Goal: Information Seeking & Learning: Learn about a topic

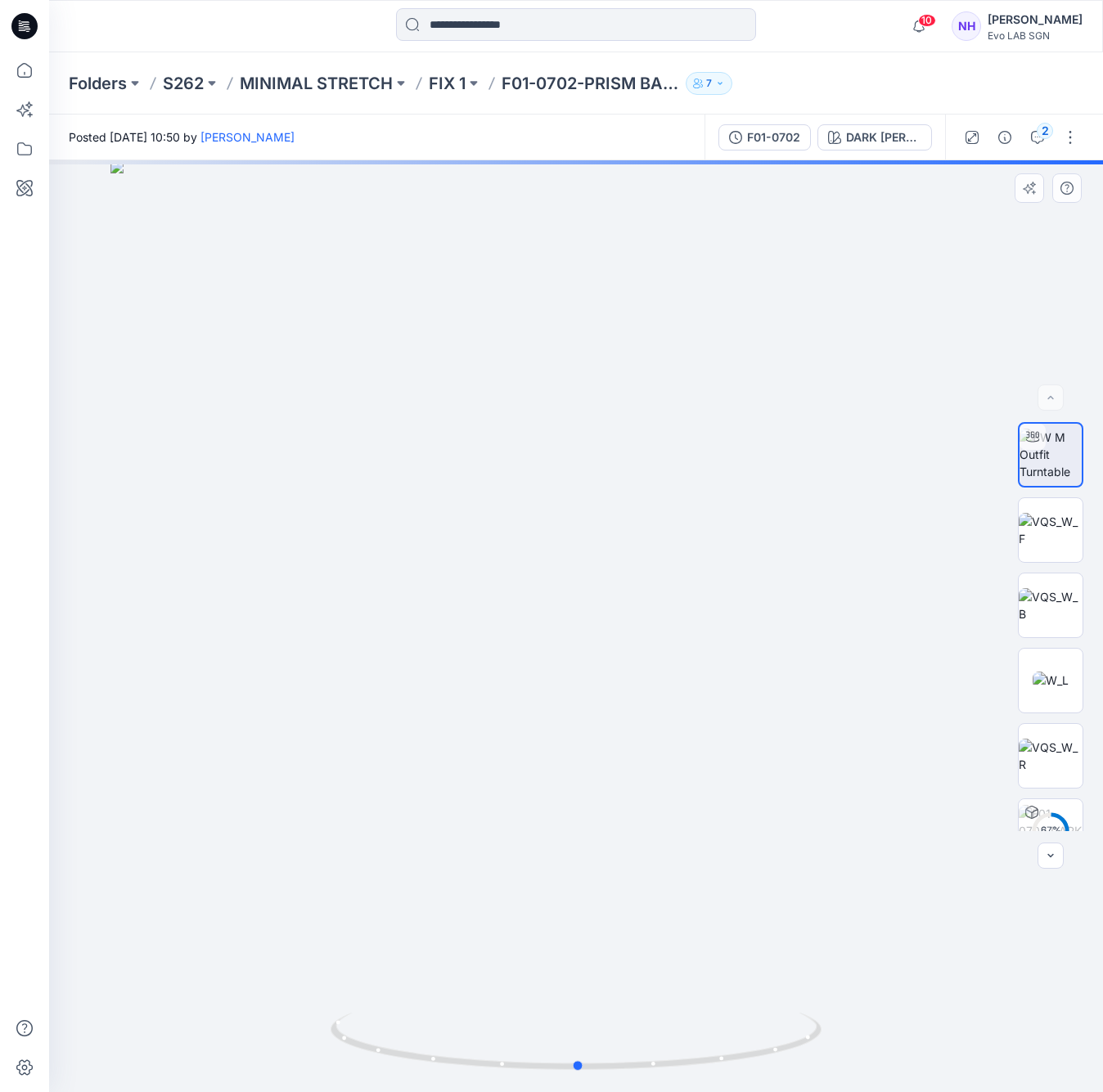
drag, startPoint x: 589, startPoint y: 750, endPoint x: 592, endPoint y: 617, distance: 133.0
click at [592, 617] on div at bounding box center [576, 626] width 1054 height 932
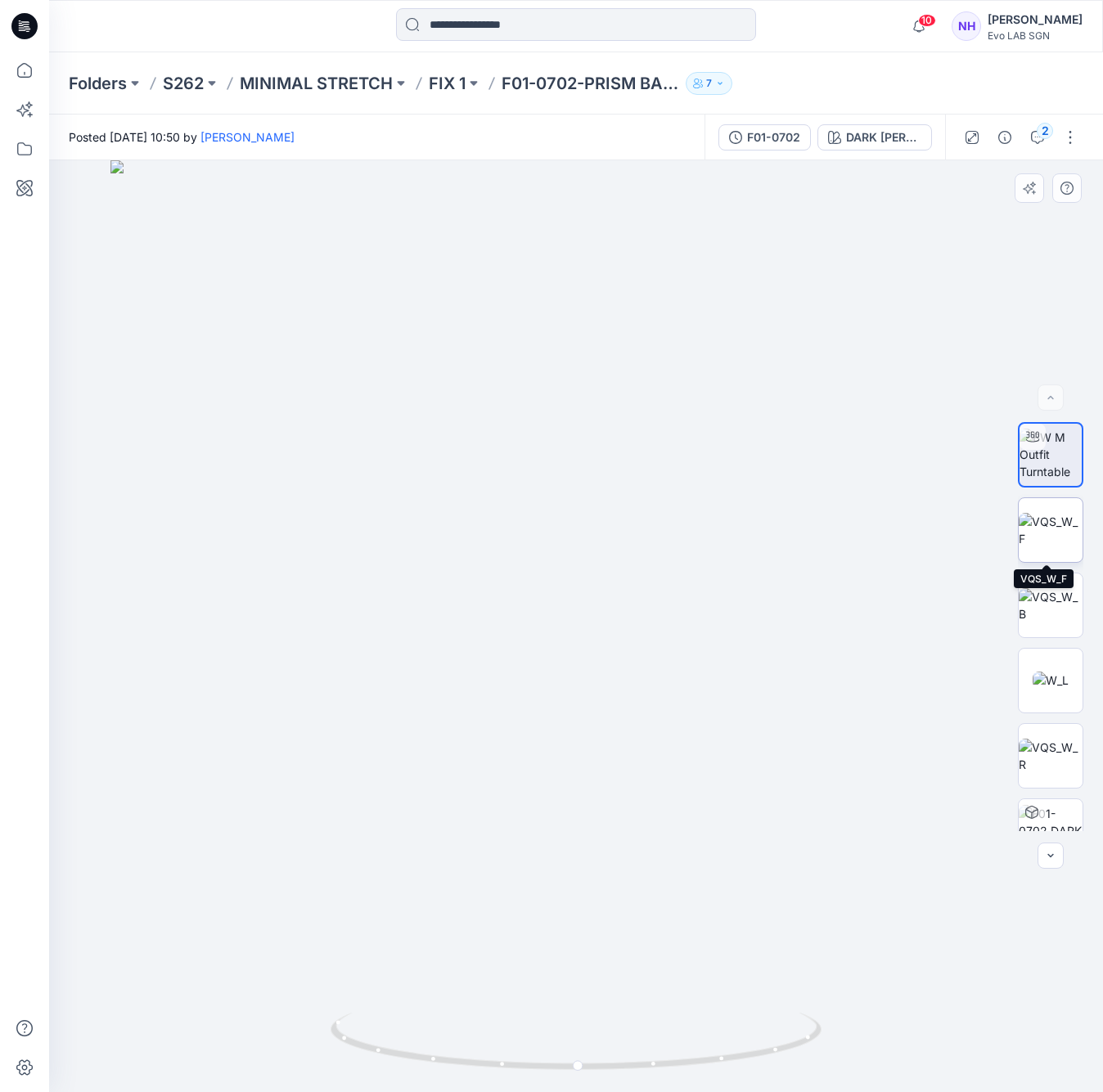
click at [1054, 533] on img at bounding box center [1051, 530] width 64 height 35
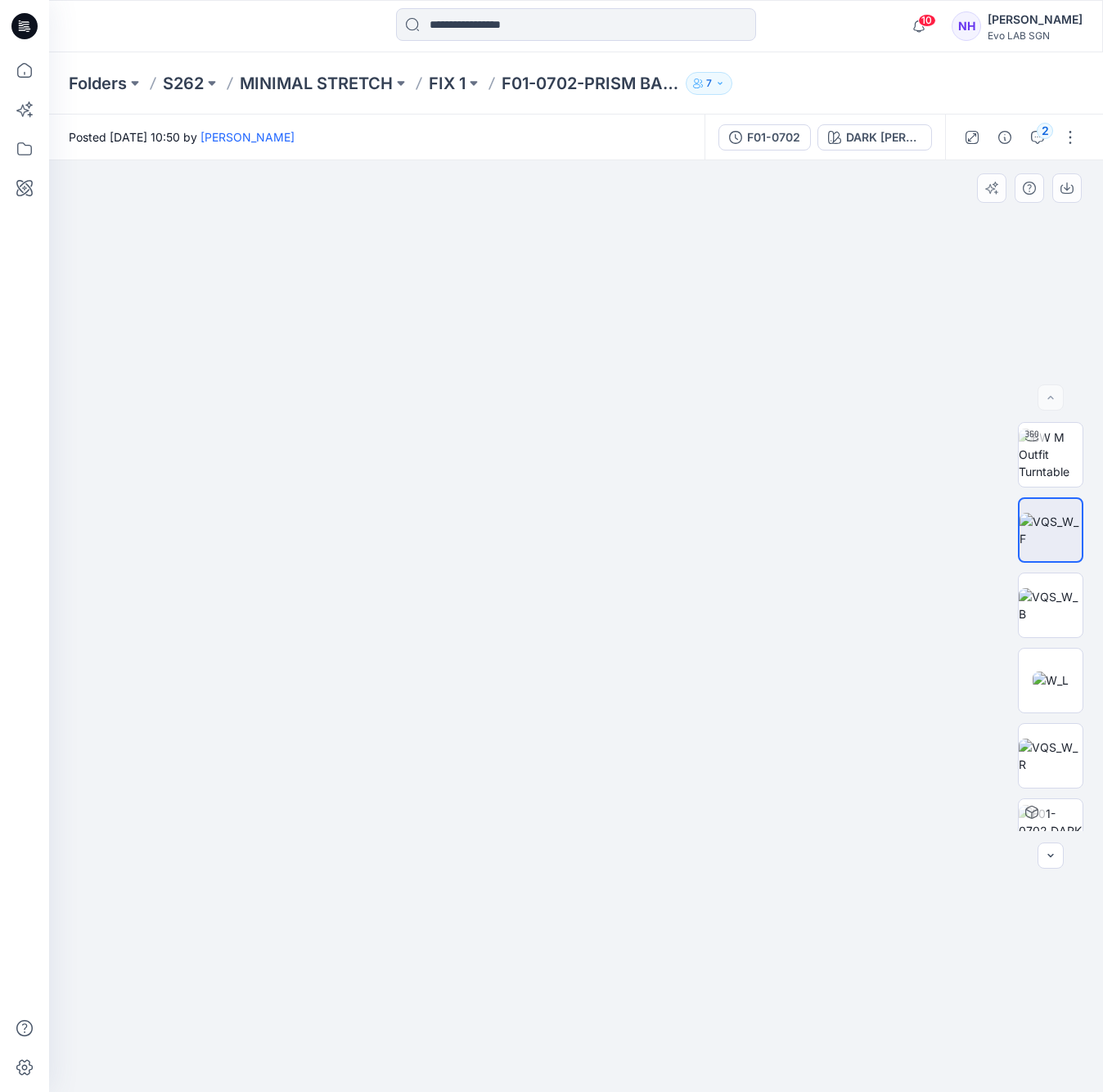
drag, startPoint x: 622, startPoint y: 782, endPoint x: 605, endPoint y: 678, distance: 105.4
click at [605, 678] on img at bounding box center [557, 412] width 1430 height 1360
click at [1047, 609] on img at bounding box center [1051, 605] width 64 height 35
click at [1040, 676] on img at bounding box center [1051, 680] width 36 height 17
click at [1040, 759] on img at bounding box center [1051, 756] width 64 height 35
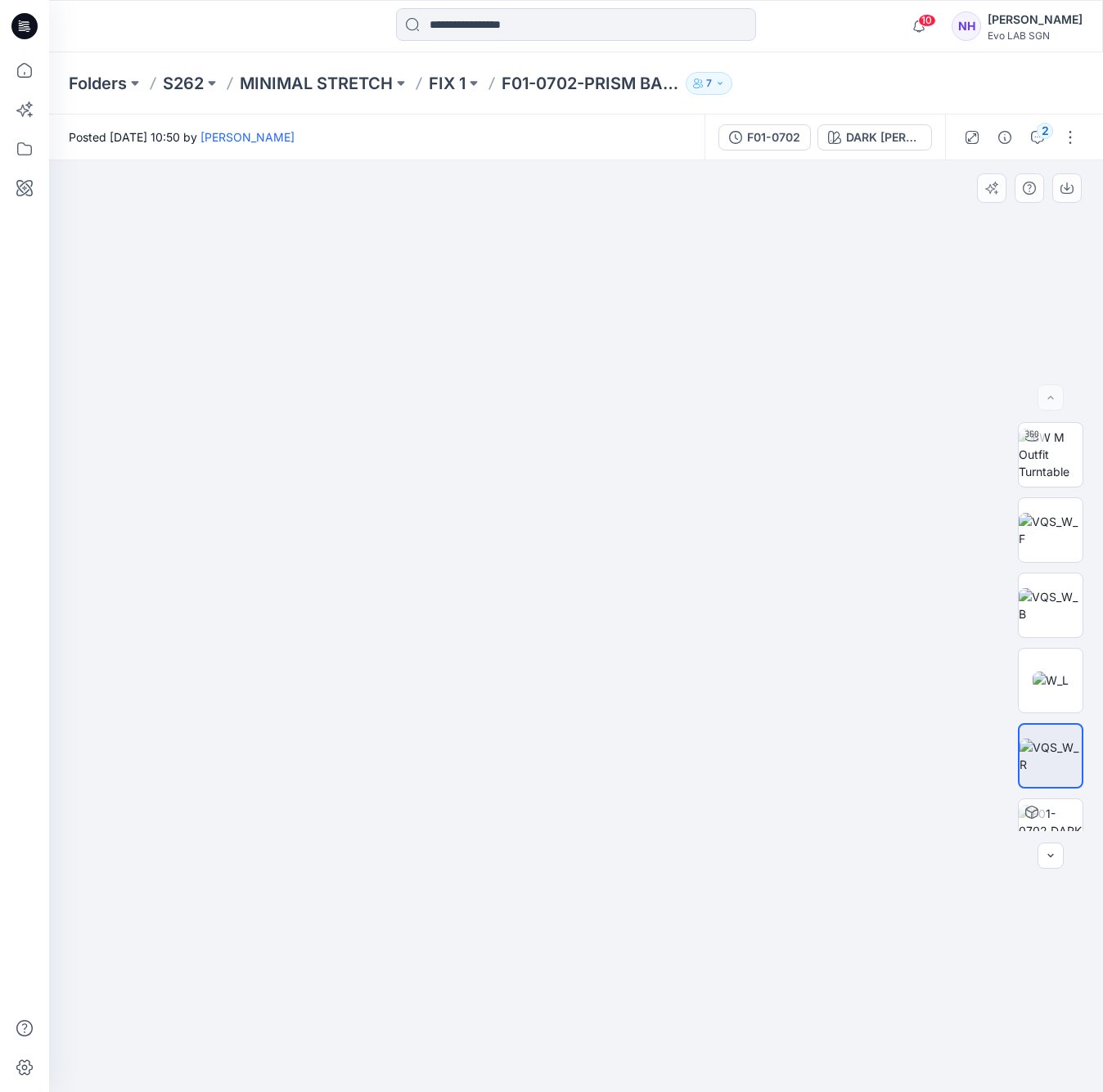
drag, startPoint x: 593, startPoint y: 658, endPoint x: 605, endPoint y: 379, distance: 279.3
click at [605, 379] on img at bounding box center [576, 19] width 2456 height 2148
drag, startPoint x: 649, startPoint y: 680, endPoint x: 628, endPoint y: 469, distance: 212.0
click at [1057, 497] on div at bounding box center [1051, 626] width 66 height 409
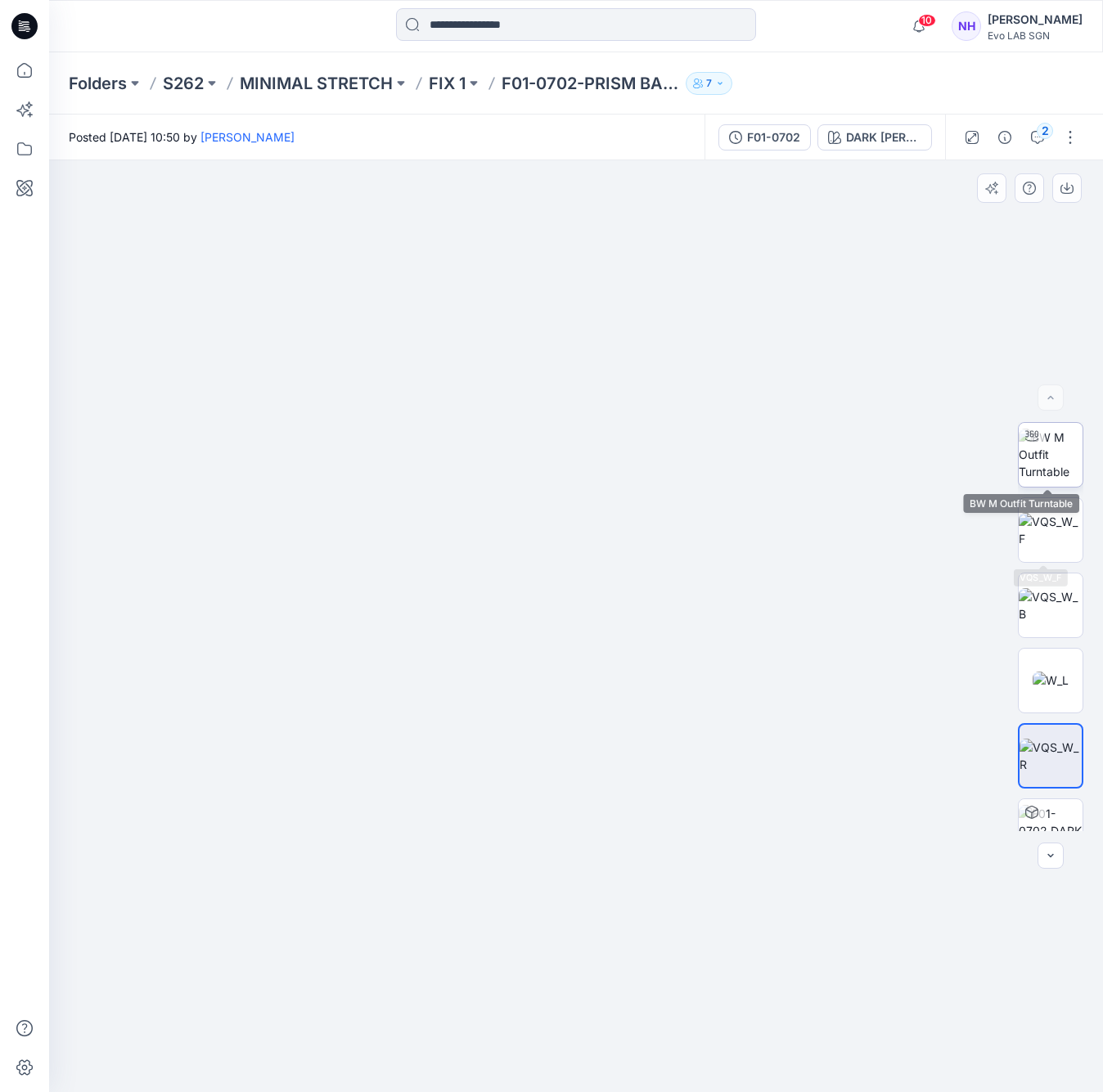
click at [1049, 438] on img at bounding box center [1051, 455] width 64 height 52
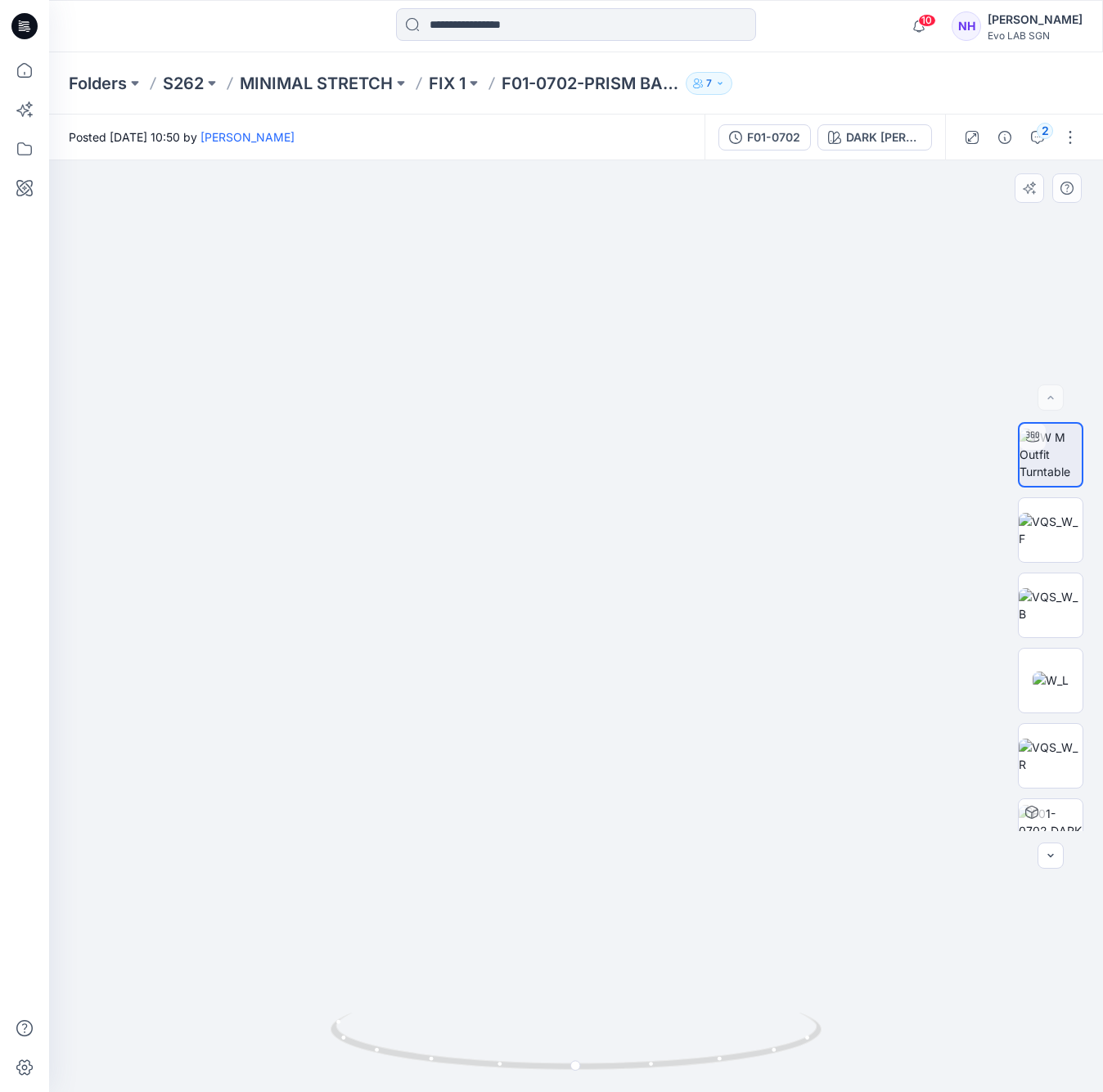
drag, startPoint x: 605, startPoint y: 756, endPoint x: 601, endPoint y: 478, distance: 278.0
click at [601, 478] on img at bounding box center [572, 94] width 2506 height 1997
drag, startPoint x: 641, startPoint y: 636, endPoint x: 625, endPoint y: 345, distance: 291.4
click at [620, 318] on img at bounding box center [551, 135] width 1992 height 1914
drag, startPoint x: 650, startPoint y: 667, endPoint x: 651, endPoint y: 597, distance: 70.0
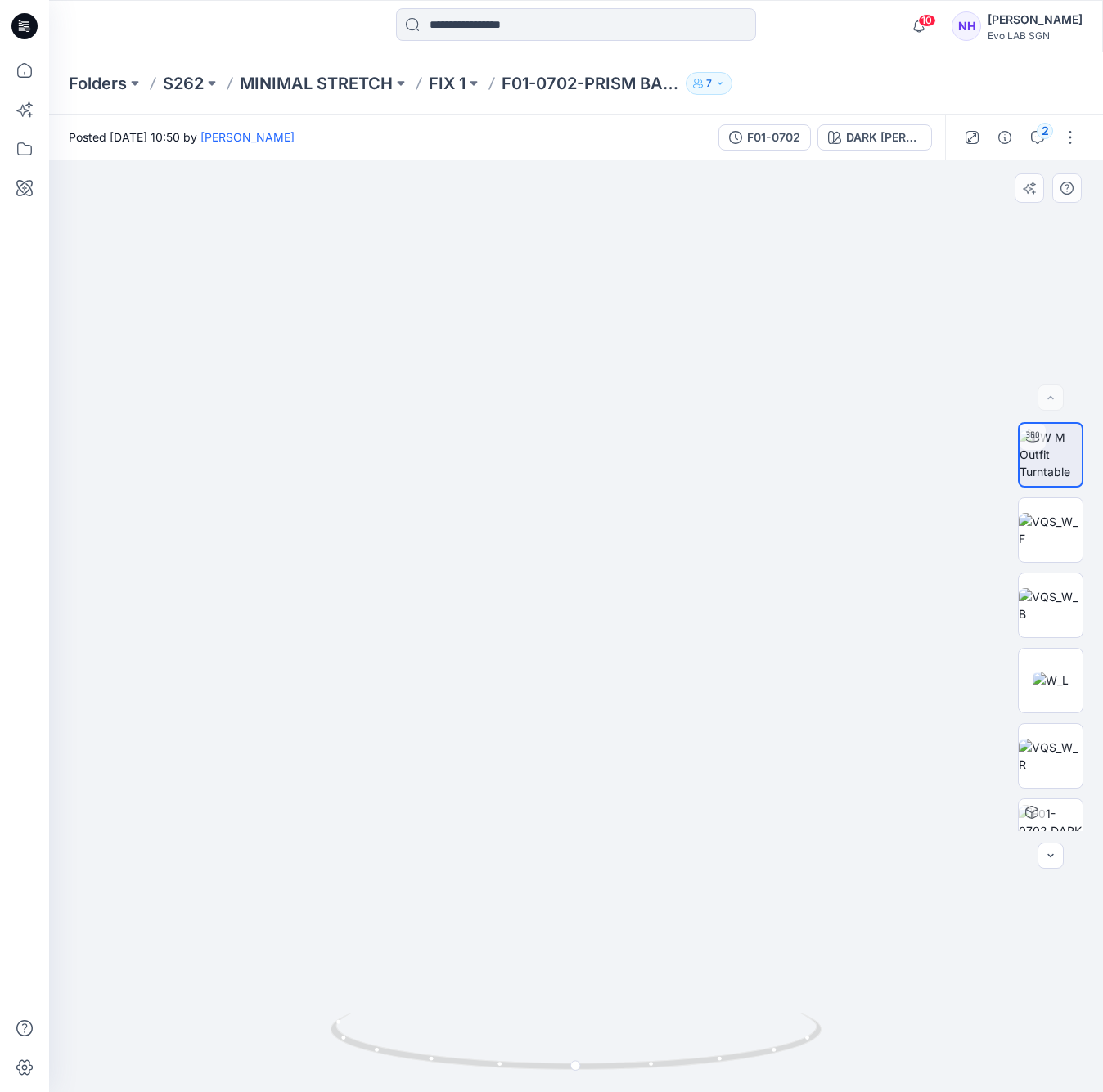
click at [651, 597] on img at bounding box center [565, 359] width 1478 height 1465
drag, startPoint x: 630, startPoint y: 1060, endPoint x: 818, endPoint y: 1060, distance: 188.0
click at [818, 1060] on icon at bounding box center [578, 1043] width 495 height 61
drag, startPoint x: 627, startPoint y: 1057, endPoint x: 712, endPoint y: 1068, distance: 85.7
click at [712, 1068] on icon at bounding box center [578, 1043] width 495 height 61
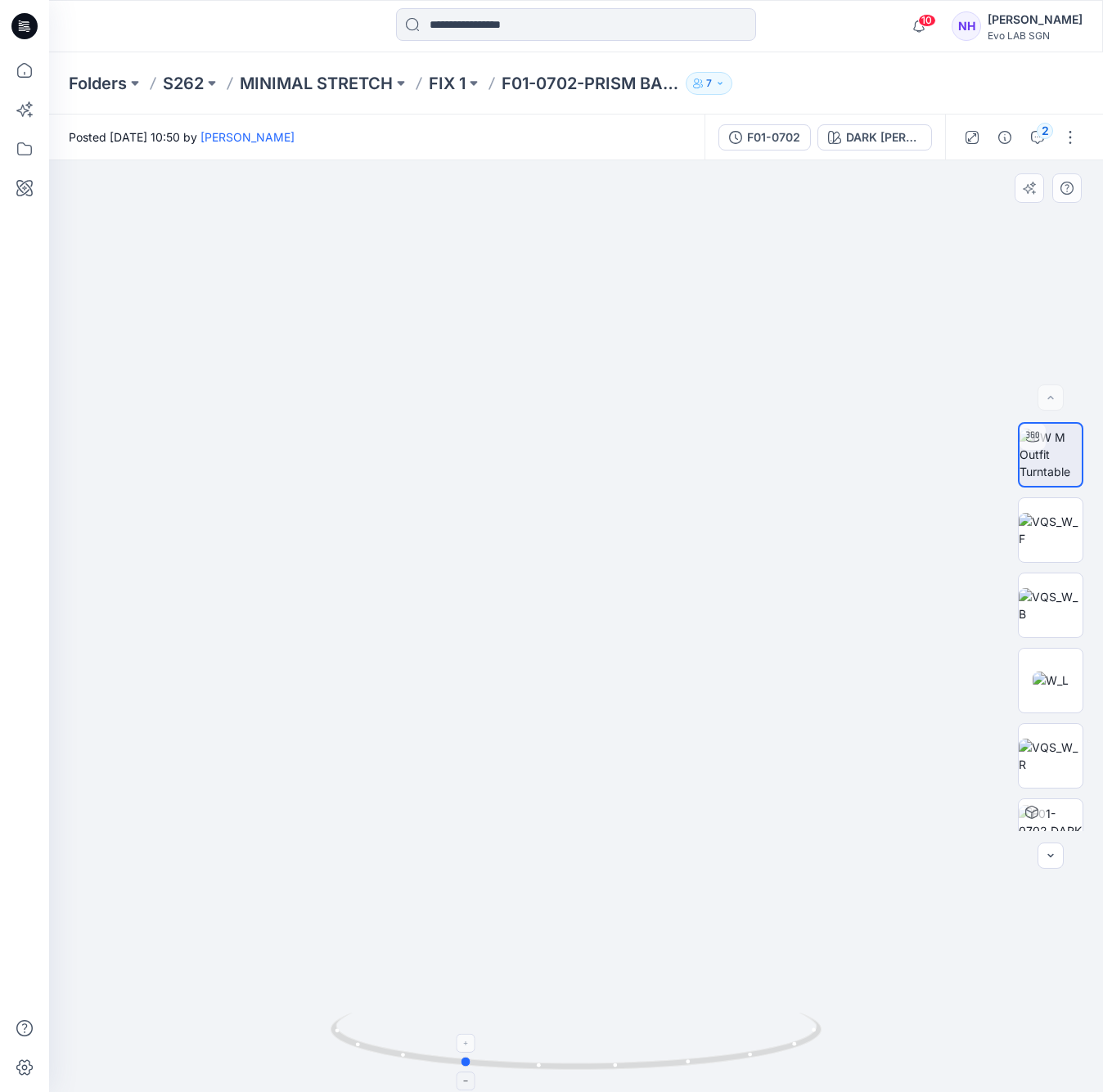
drag, startPoint x: 561, startPoint y: 1072, endPoint x: 666, endPoint y: 1067, distance: 105.1
click at [666, 1067] on icon at bounding box center [578, 1043] width 495 height 61
drag, startPoint x: 586, startPoint y: 326, endPoint x: 586, endPoint y: 379, distance: 53.0
drag, startPoint x: 601, startPoint y: 474, endPoint x: 595, endPoint y: 723, distance: 249.1
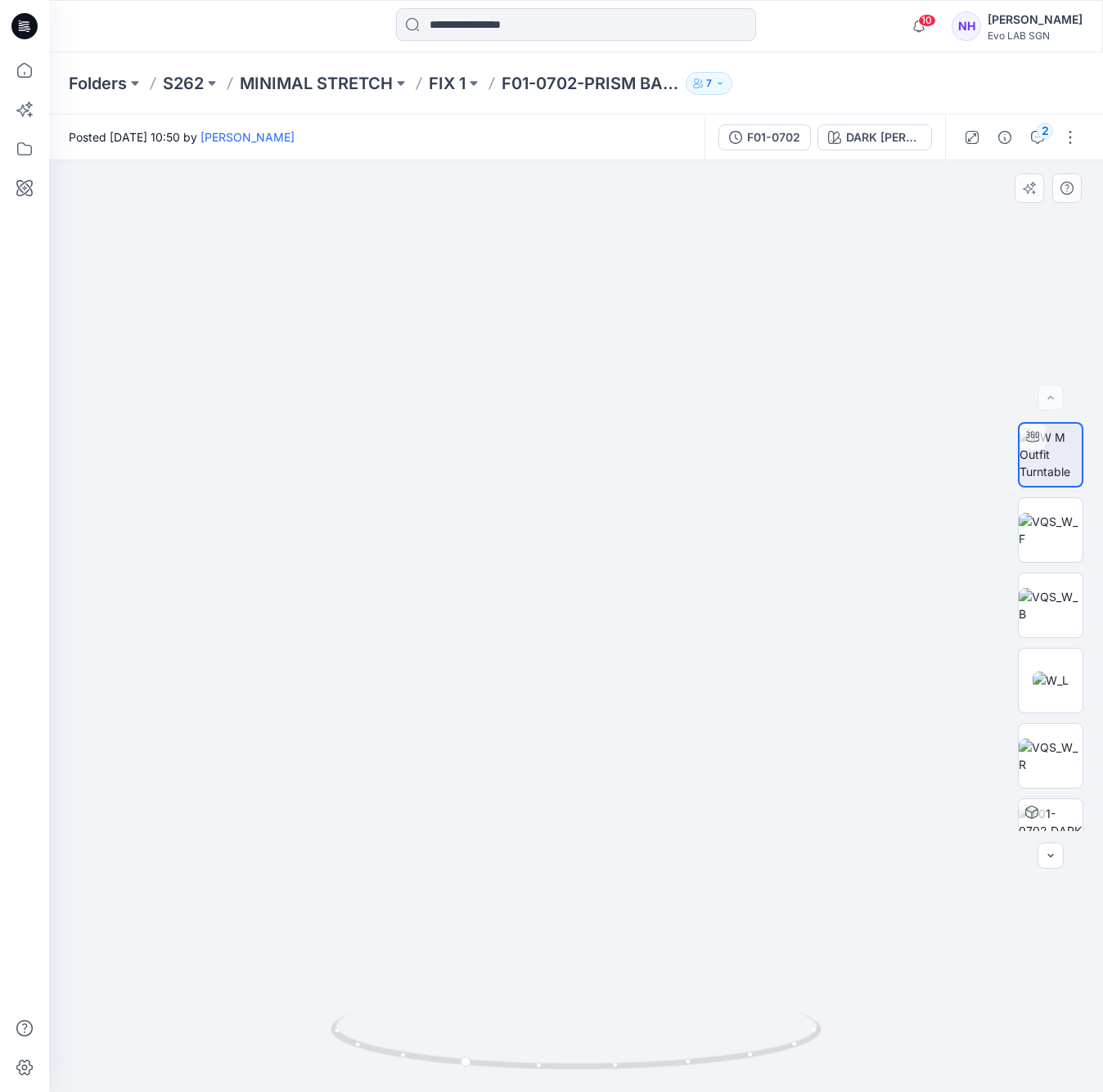
drag, startPoint x: 570, startPoint y: 354, endPoint x: 607, endPoint y: 555, distance: 204.4
click at [607, 555] on img at bounding box center [585, 125] width 2506 height 1933
drag, startPoint x: 596, startPoint y: 1060, endPoint x: 830, endPoint y: 1058, distance: 234.0
click at [830, 1058] on div at bounding box center [576, 626] width 1054 height 932
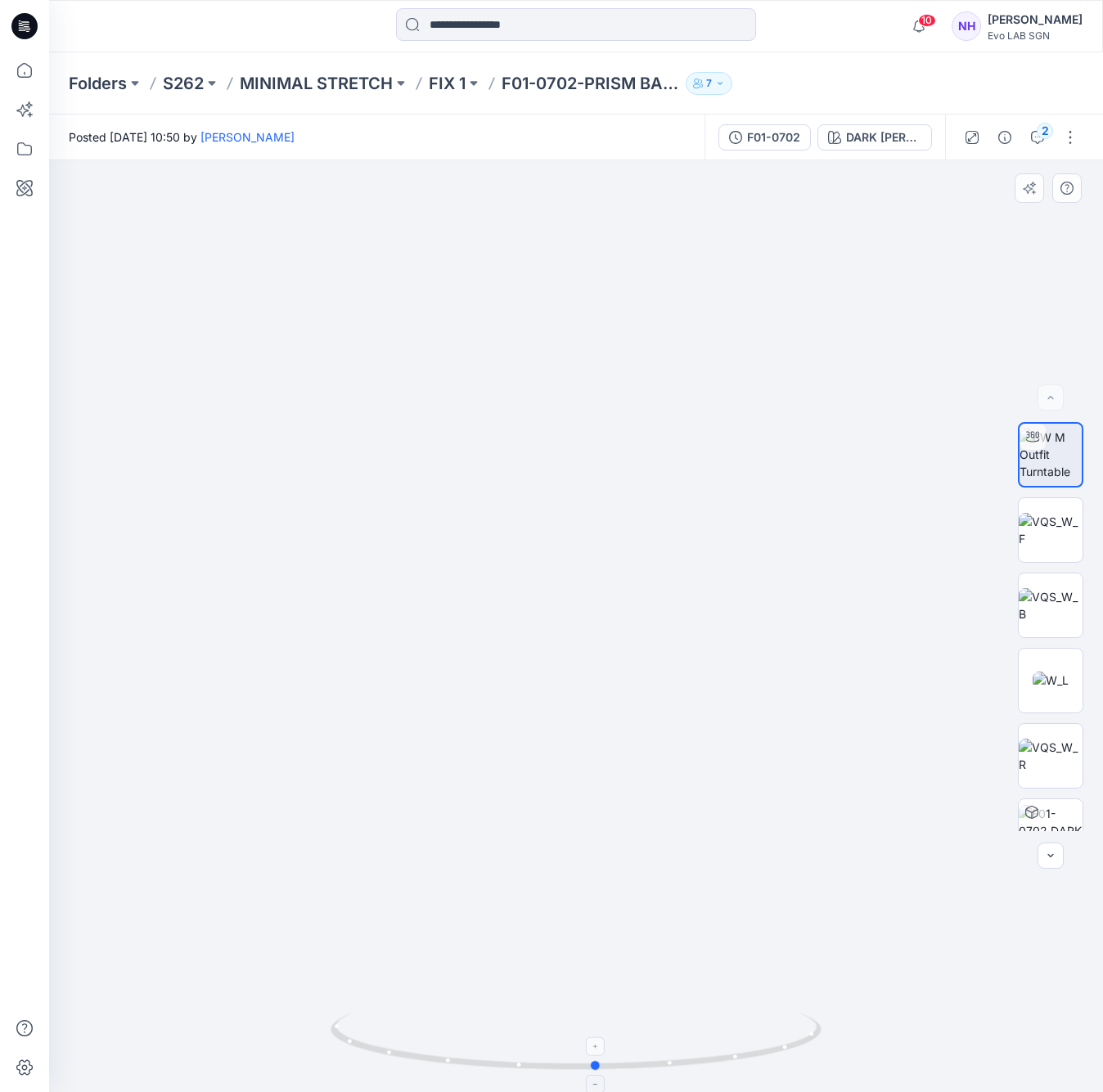
drag, startPoint x: 673, startPoint y: 1061, endPoint x: 574, endPoint y: 1070, distance: 99.4
click at [574, 1070] on icon at bounding box center [578, 1043] width 495 height 61
drag, startPoint x: 673, startPoint y: 331, endPoint x: 667, endPoint y: 421, distance: 90.2
click at [667, 421] on img at bounding box center [571, 171] width 2506 height 1842
click at [1051, 544] on img at bounding box center [1051, 530] width 64 height 35
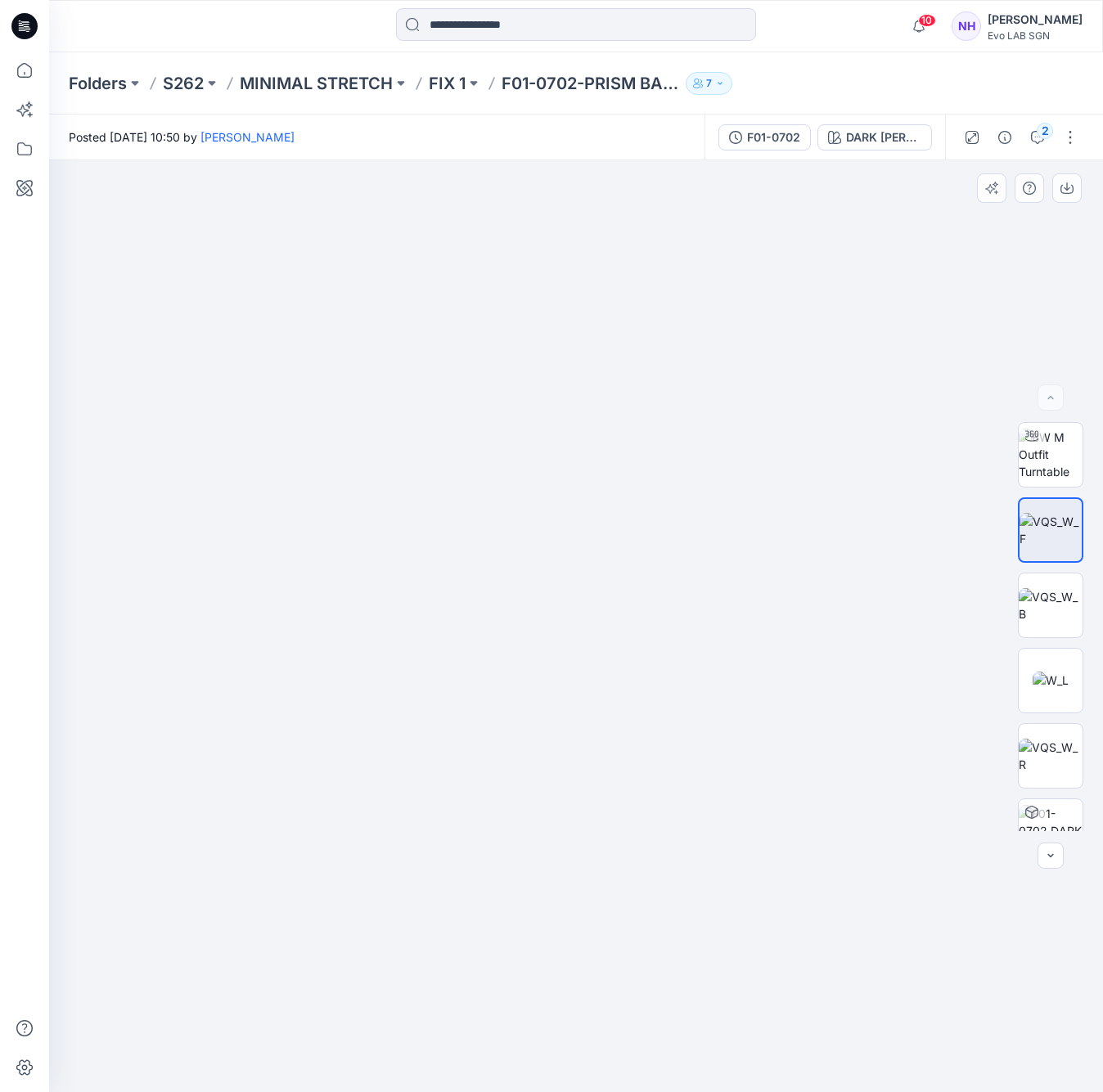
drag, startPoint x: 694, startPoint y: 833, endPoint x: 627, endPoint y: 472, distance: 367.2
click at [633, 424] on img at bounding box center [519, 47] width 2456 height 2091
drag, startPoint x: 572, startPoint y: 703, endPoint x: 553, endPoint y: 414, distance: 289.6
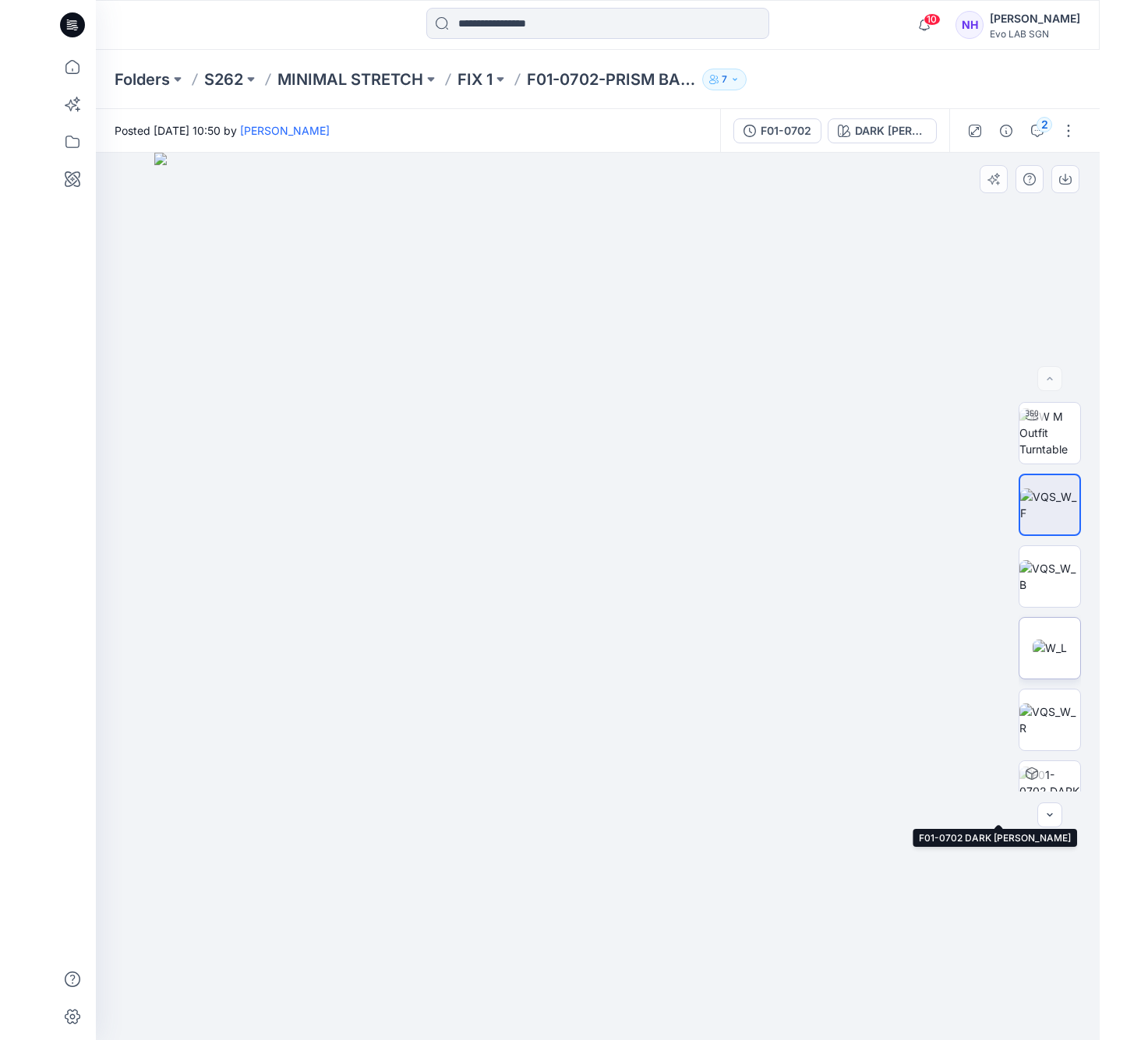
scroll to position [31, 0]
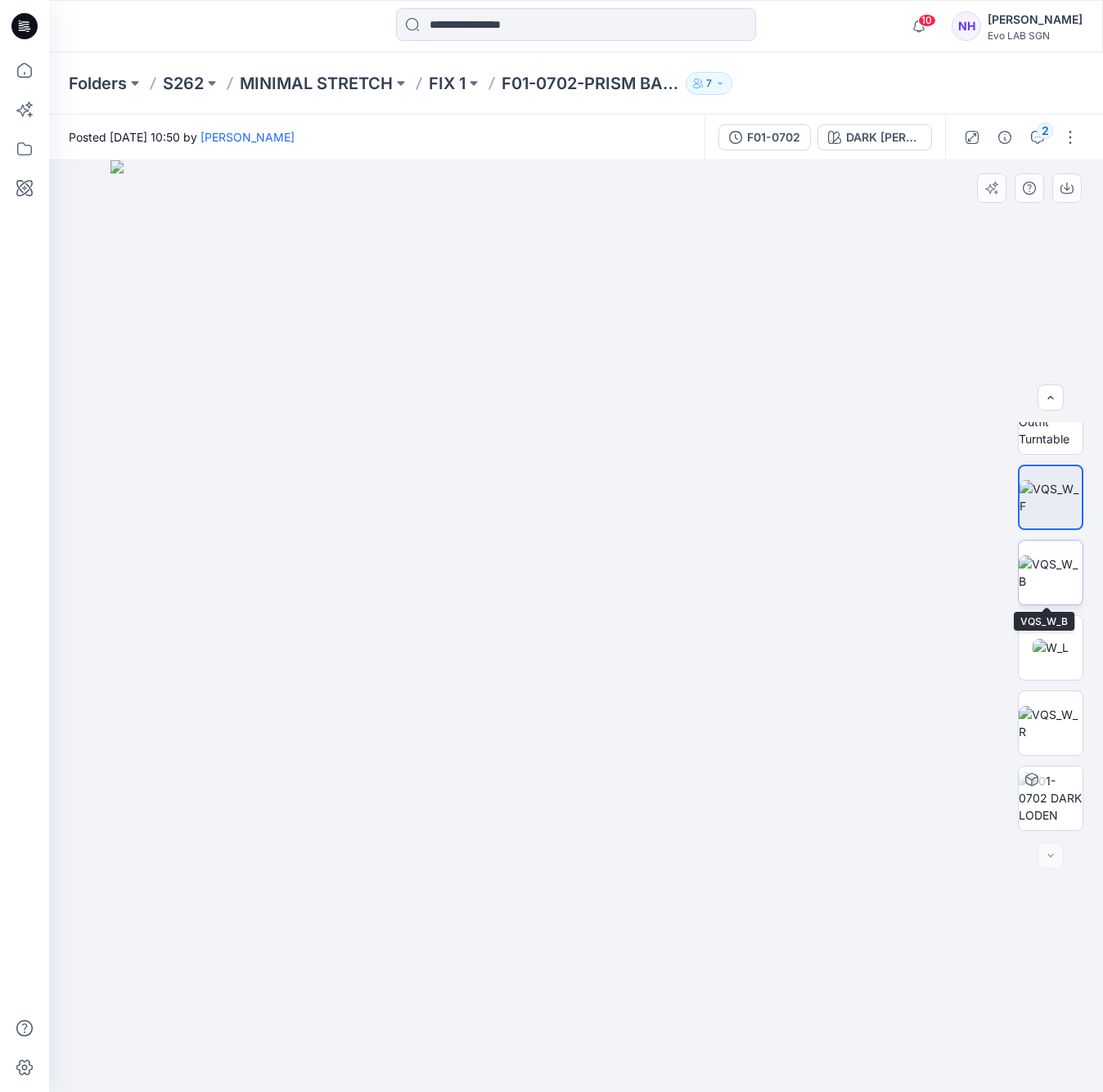
click at [1036, 567] on img at bounding box center [1051, 572] width 64 height 35
drag, startPoint x: 662, startPoint y: 767, endPoint x: 641, endPoint y: 580, distance: 188.2
click at [641, 580] on img at bounding box center [554, 146] width 2456 height 1896
drag, startPoint x: 660, startPoint y: 418, endPoint x: 684, endPoint y: 548, distance: 132.2
click at [684, 548] on img at bounding box center [594, 231] width 2456 height 1723
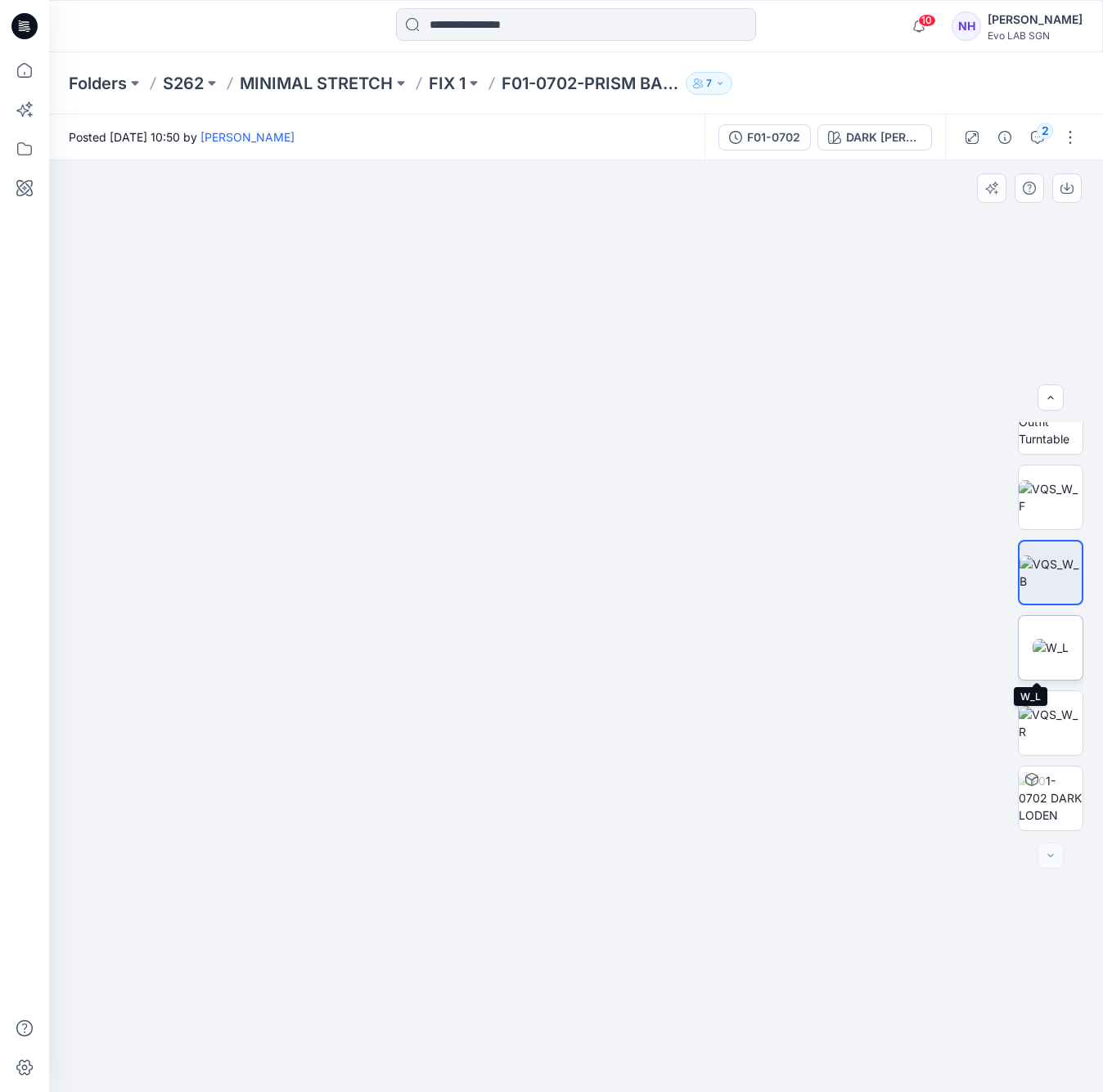
click at [1058, 639] on img at bounding box center [1051, 647] width 36 height 17
drag, startPoint x: 625, startPoint y: 730, endPoint x: 619, endPoint y: 669, distance: 61.3
click at [619, 669] on img at bounding box center [576, 245] width 2456 height 1694
click at [1051, 712] on img at bounding box center [1051, 723] width 64 height 35
drag, startPoint x: 552, startPoint y: 820, endPoint x: 563, endPoint y: 711, distance: 109.6
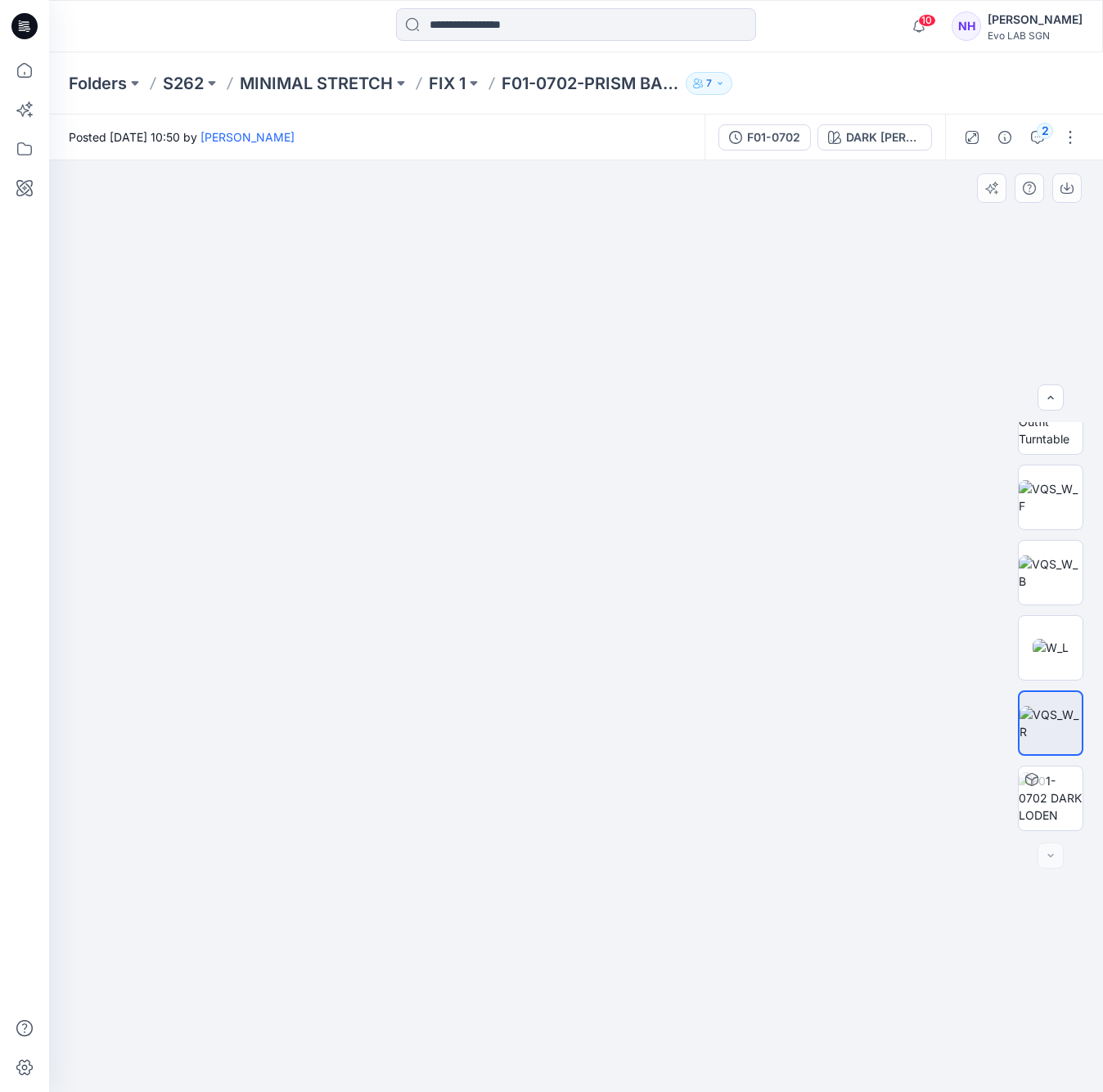
click at [563, 711] on img at bounding box center [585, 235] width 2456 height 1714
click at [1051, 803] on img at bounding box center [1051, 798] width 64 height 52
click at [1038, 454] on div at bounding box center [1051, 422] width 66 height 66
drag, startPoint x: 678, startPoint y: 723, endPoint x: 586, endPoint y: 460, distance: 278.6
click at [585, 448] on img at bounding box center [532, 115] width 2506 height 1956
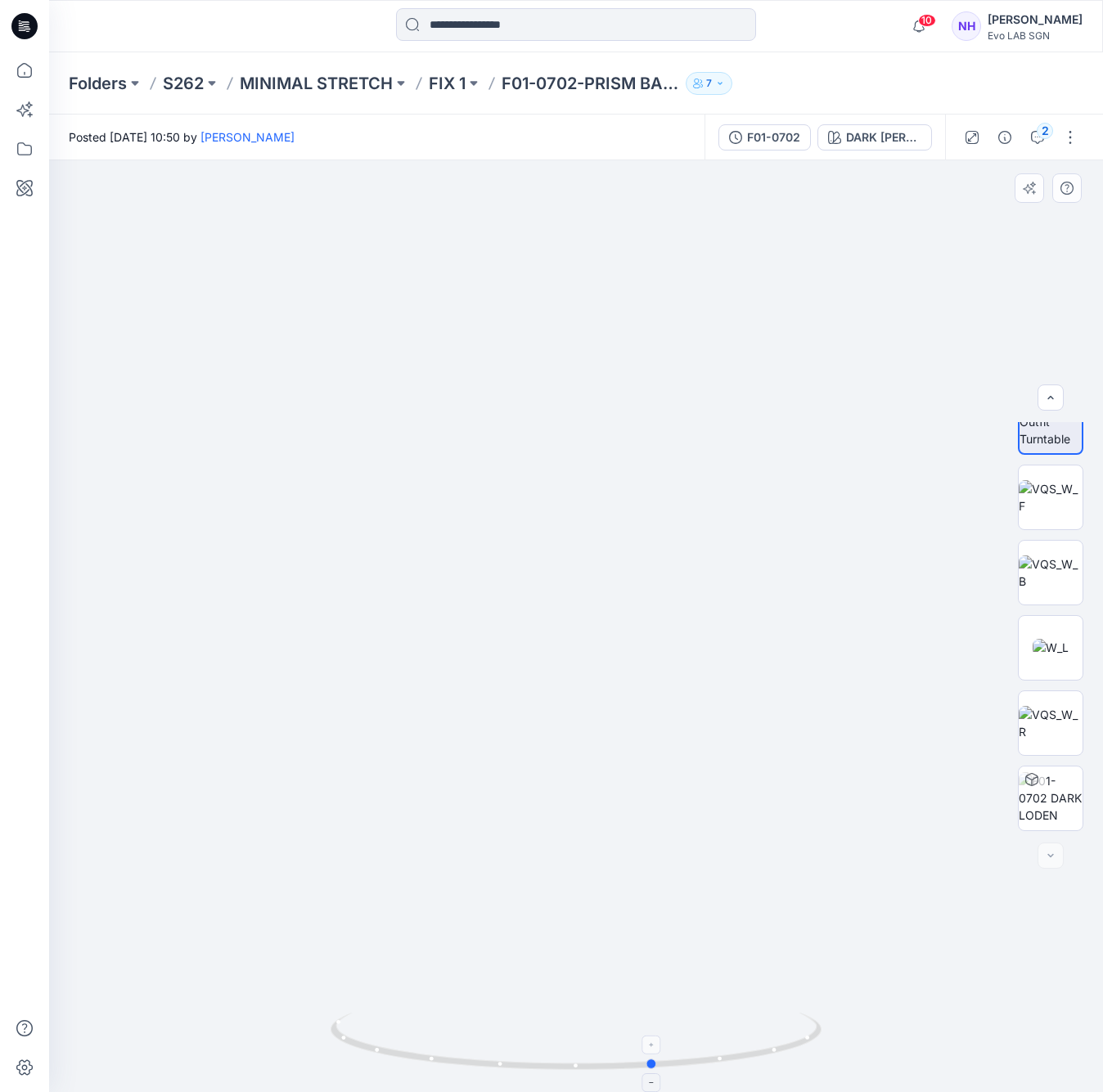
drag, startPoint x: 639, startPoint y: 1066, endPoint x: 707, endPoint y: 1052, distance: 69.4
click at [707, 1052] on icon at bounding box center [578, 1043] width 495 height 61
drag, startPoint x: 647, startPoint y: 738, endPoint x: 650, endPoint y: 484, distance: 254.0
click at [650, 484] on div at bounding box center [576, 626] width 1054 height 932
drag, startPoint x: 642, startPoint y: 928, endPoint x: 649, endPoint y: 956, distance: 28.9
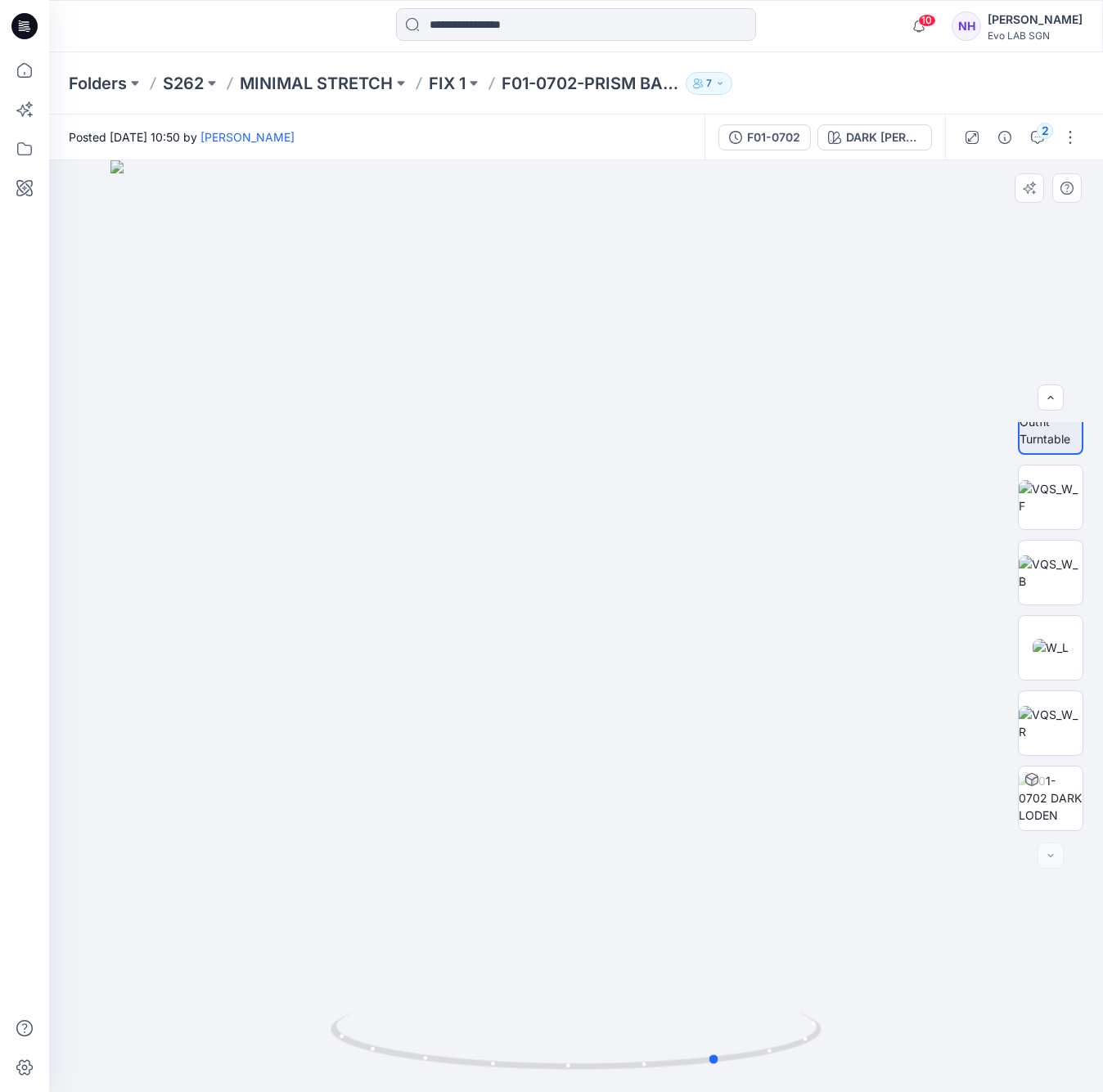
click at [649, 956] on div at bounding box center [576, 626] width 1054 height 932
drag, startPoint x: 573, startPoint y: 770, endPoint x: 579, endPoint y: 451, distance: 319.1
click at [579, 451] on img at bounding box center [583, 306] width 1575 height 1574
drag, startPoint x: 605, startPoint y: 599, endPoint x: 609, endPoint y: 582, distance: 17.5
click at [603, 547] on img at bounding box center [577, 369] width 1446 height 1446
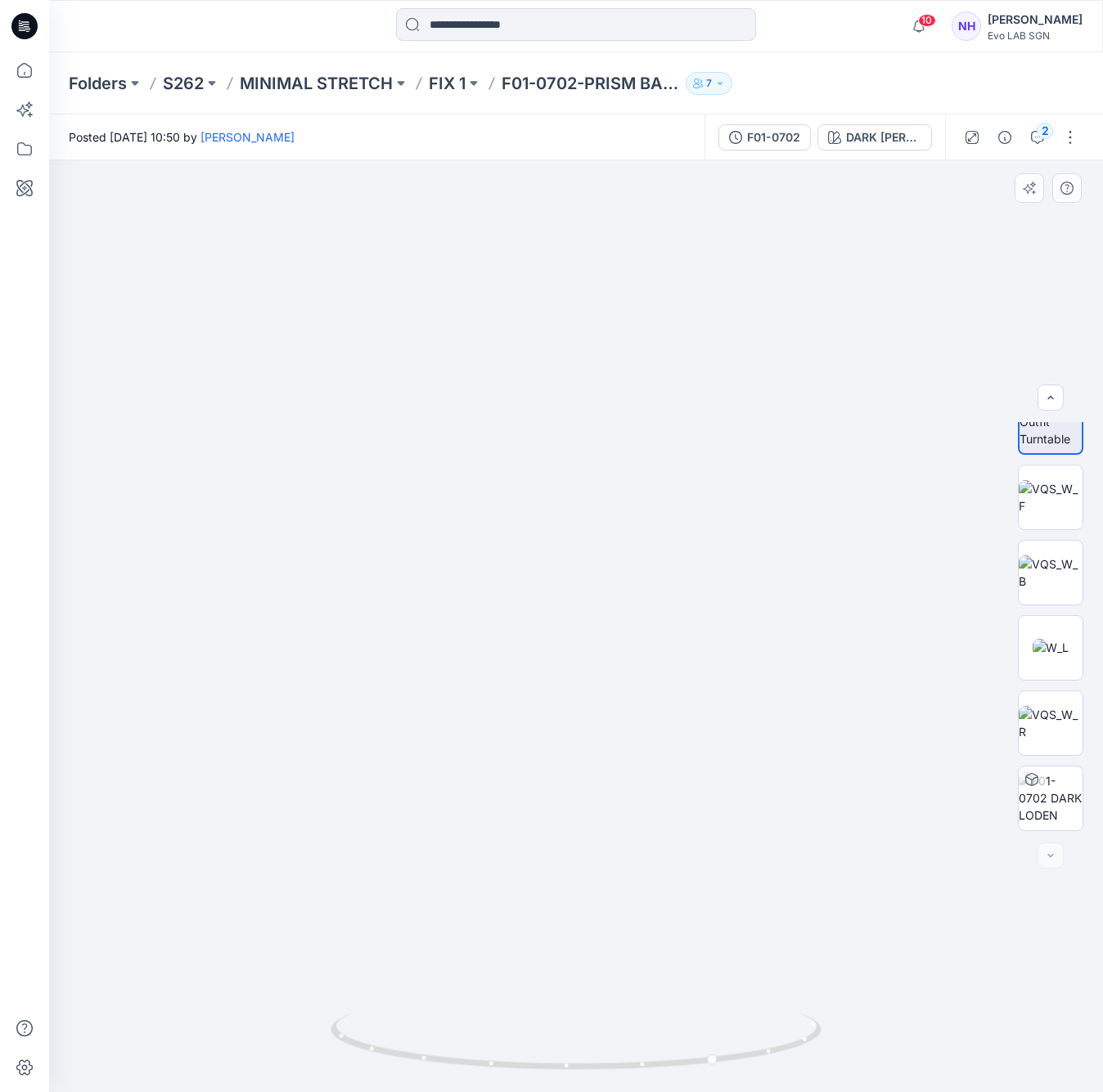
drag, startPoint x: 607, startPoint y: 598, endPoint x: 616, endPoint y: 614, distance: 18.4
click at [616, 614] on img at bounding box center [586, 313] width 1575 height 1558
drag, startPoint x: 614, startPoint y: 619, endPoint x: 613, endPoint y: 559, distance: 60.0
click at [613, 559] on img at bounding box center [581, 369] width 1446 height 1446
click at [717, 1040] on icon at bounding box center [714, 1040] width 10 height 10
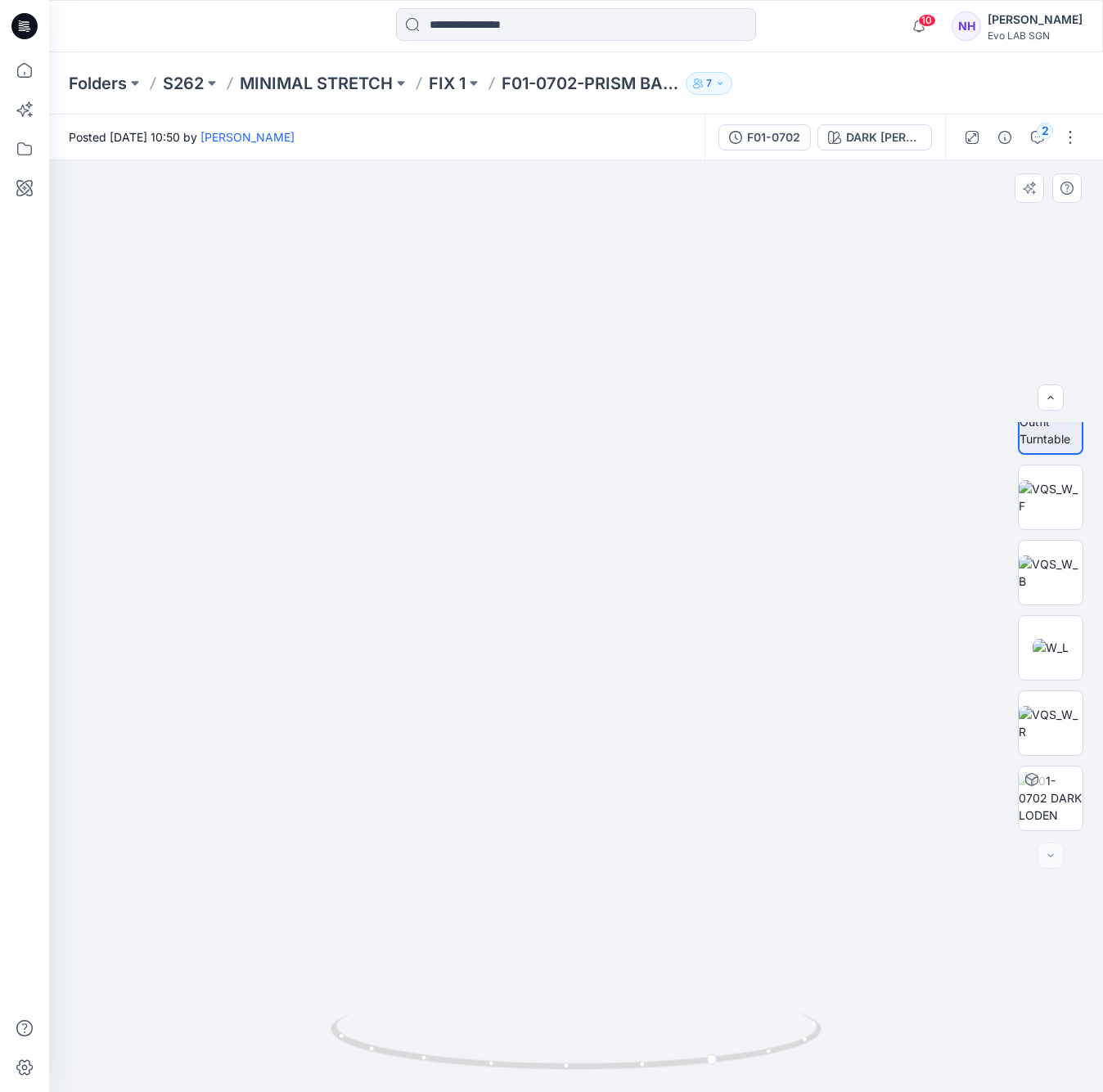
drag, startPoint x: 599, startPoint y: 765, endPoint x: 607, endPoint y: 736, distance: 30.1
click at [607, 736] on img at bounding box center [591, 353] width 1478 height 1478
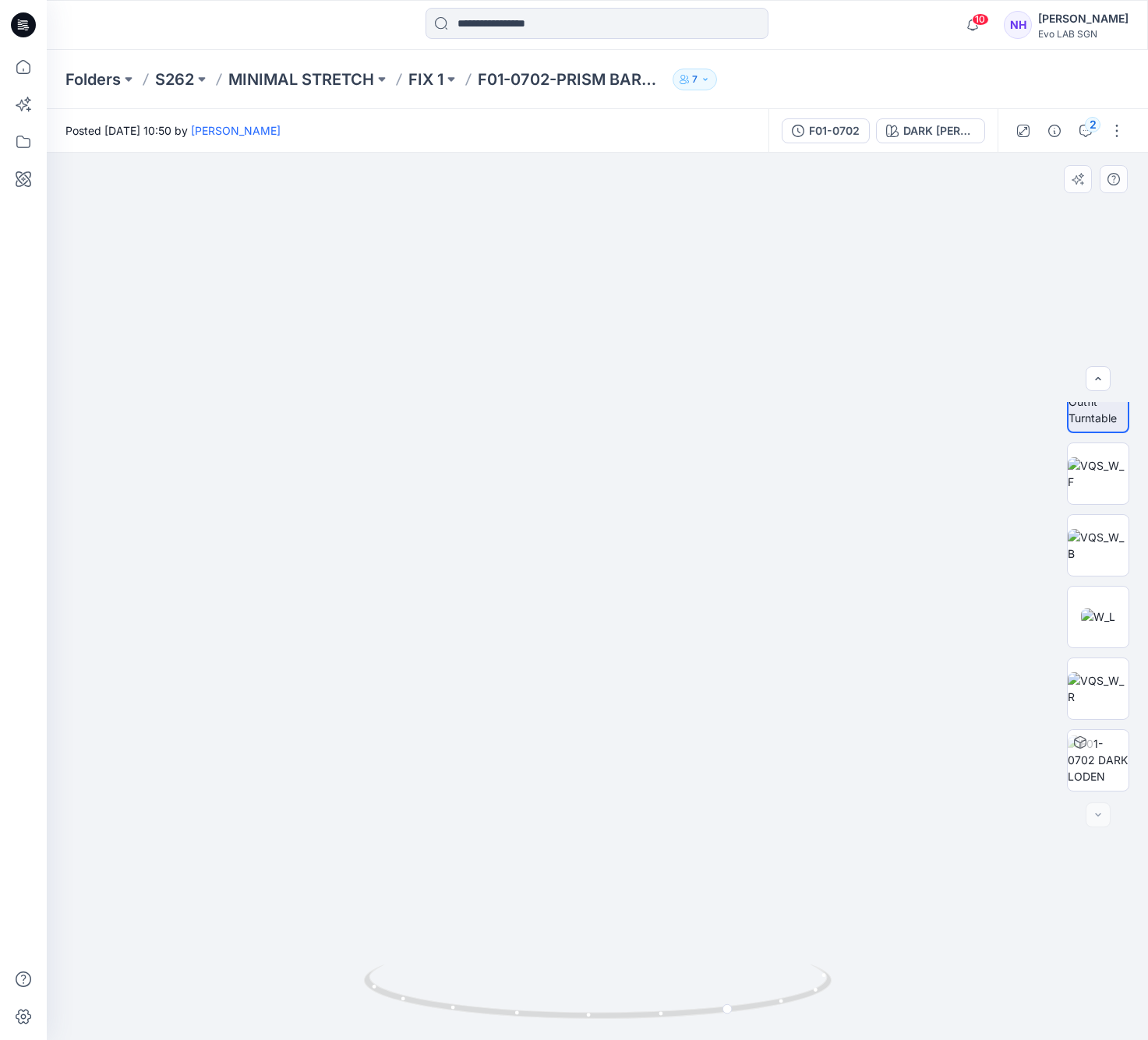
drag, startPoint x: 641, startPoint y: 603, endPoint x: 650, endPoint y: 551, distance: 52.8
click at [650, 551] on img at bounding box center [603, 336] width 1408 height 1407
drag, startPoint x: 656, startPoint y: 624, endPoint x: 676, endPoint y: 537, distance: 89.3
click at [676, 537] on img at bounding box center [624, 398] width 1286 height 1285
drag, startPoint x: 643, startPoint y: 570, endPoint x: 637, endPoint y: 578, distance: 10.0
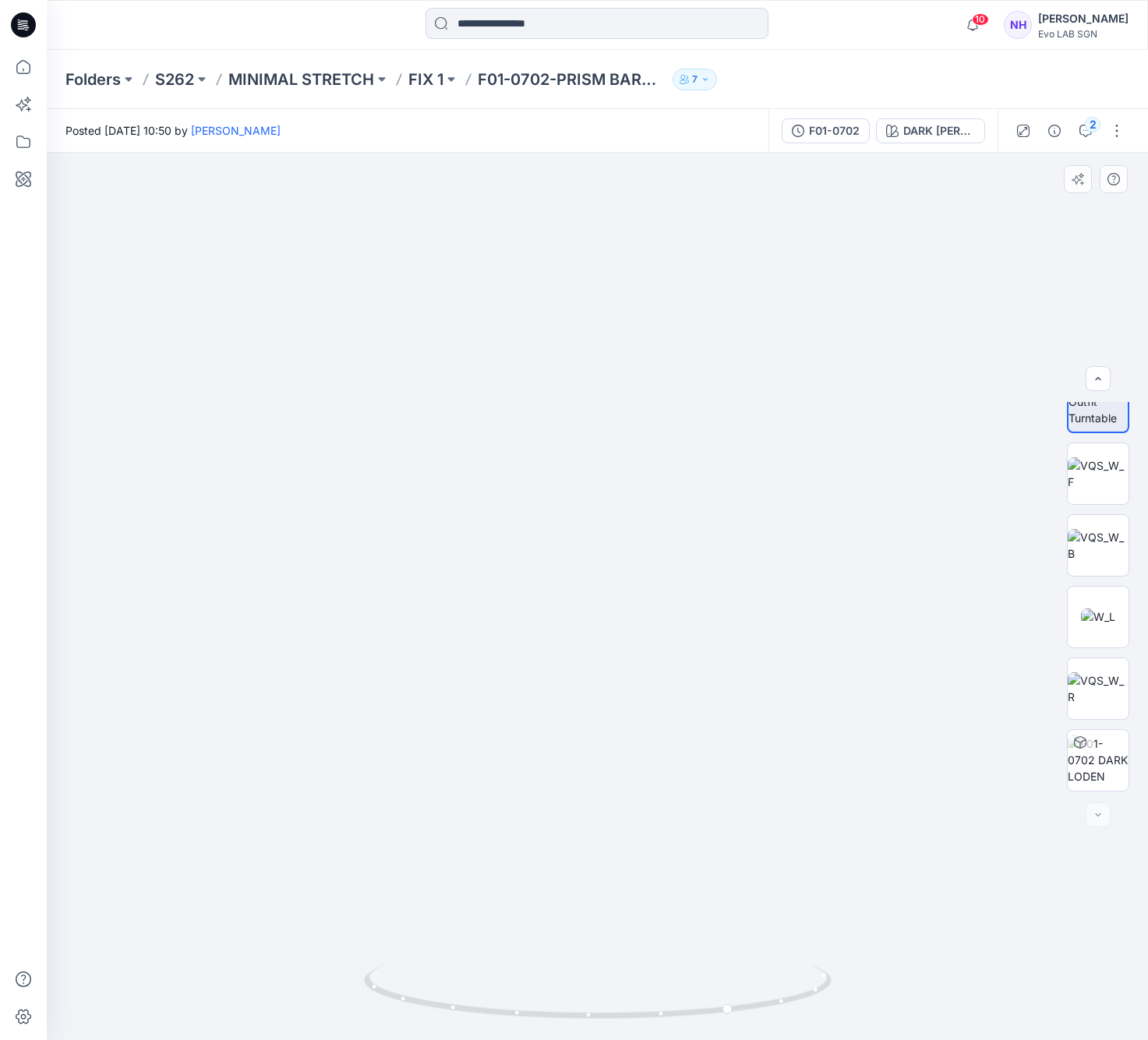
click at [637, 578] on img at bounding box center [632, 290] width 1531 height 1500
drag, startPoint x: 636, startPoint y: 579, endPoint x: 653, endPoint y: 519, distance: 62.4
click at [653, 519] on img at bounding box center [638, 336] width 1408 height 1407
drag, startPoint x: 668, startPoint y: 568, endPoint x: 661, endPoint y: 563, distance: 8.6
click at [661, 563] on img at bounding box center [626, 336] width 1408 height 1407
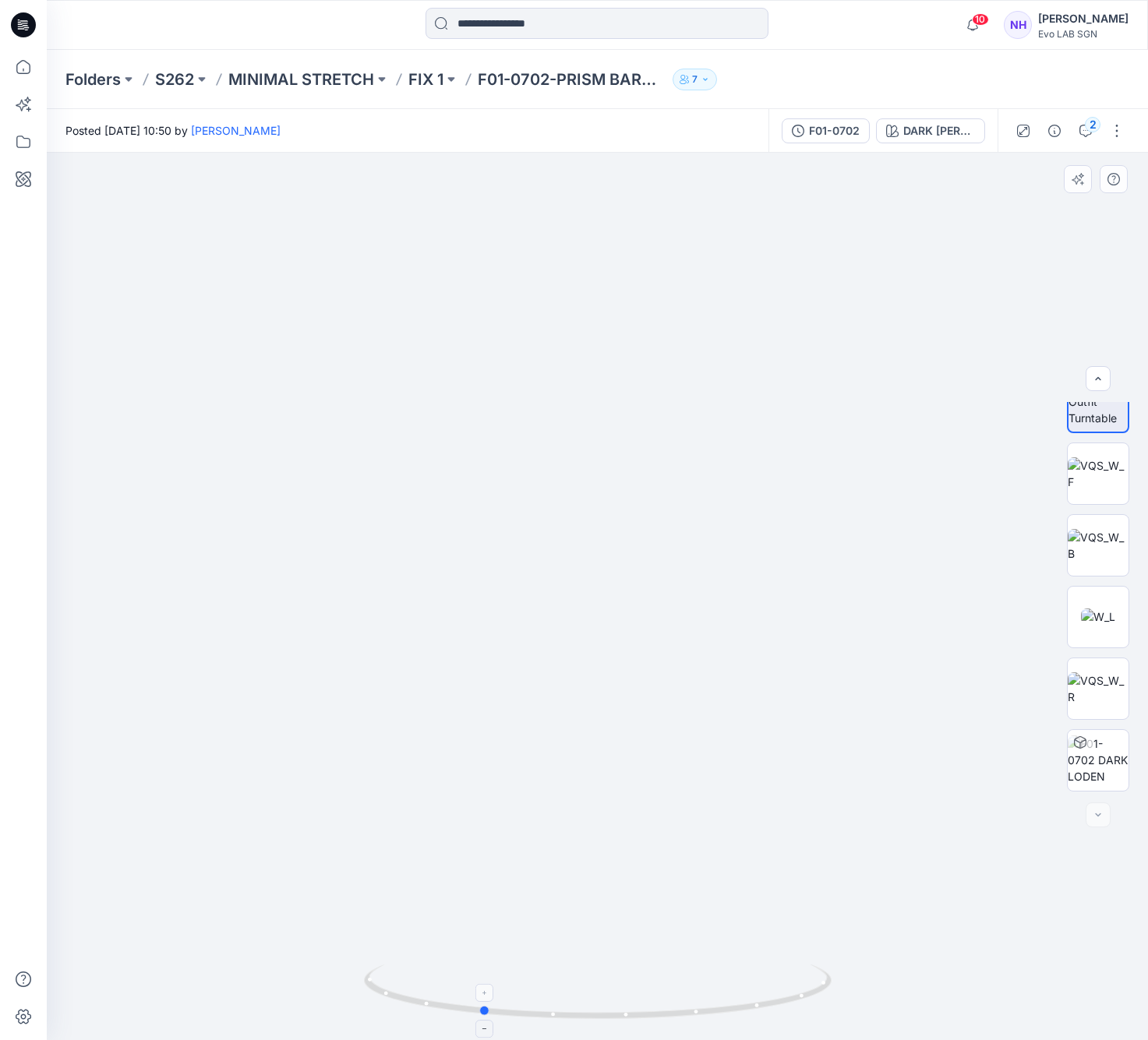
drag, startPoint x: 762, startPoint y: 1015, endPoint x: 510, endPoint y: 990, distance: 253.2
click at [510, 990] on icon at bounding box center [599, 993] width 472 height 58
drag, startPoint x: 794, startPoint y: 674, endPoint x: 715, endPoint y: 674, distance: 79.0
drag, startPoint x: 768, startPoint y: 1006, endPoint x: 608, endPoint y: 1000, distance: 160.1
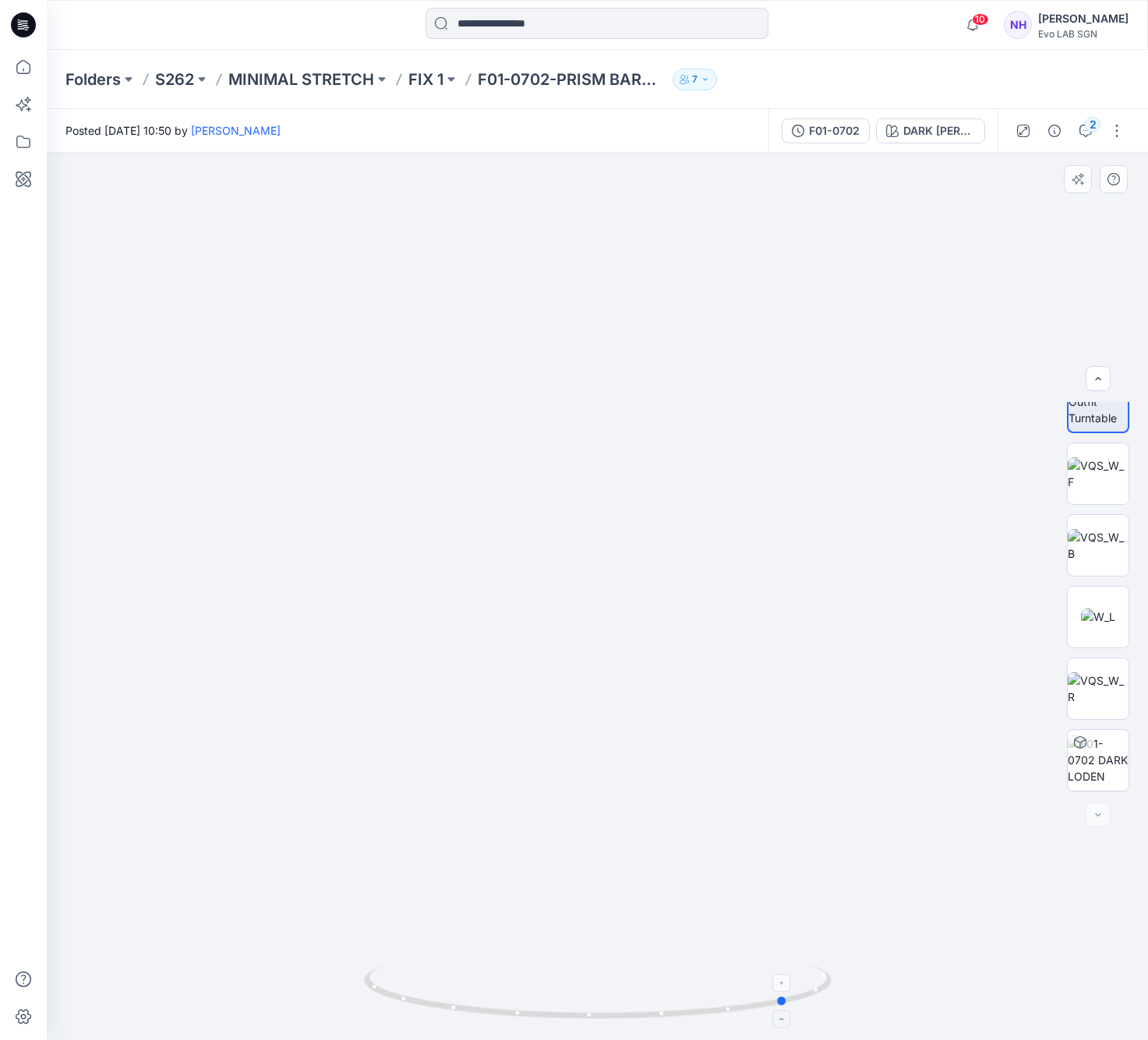
click at [608, 1000] on icon at bounding box center [599, 993] width 472 height 58
drag, startPoint x: 732, startPoint y: 1014, endPoint x: 612, endPoint y: 1006, distance: 120.3
click at [612, 1006] on icon at bounding box center [599, 993] width 472 height 58
drag, startPoint x: 721, startPoint y: 1012, endPoint x: 610, endPoint y: 1008, distance: 111.1
click at [610, 1008] on icon at bounding box center [599, 993] width 472 height 58
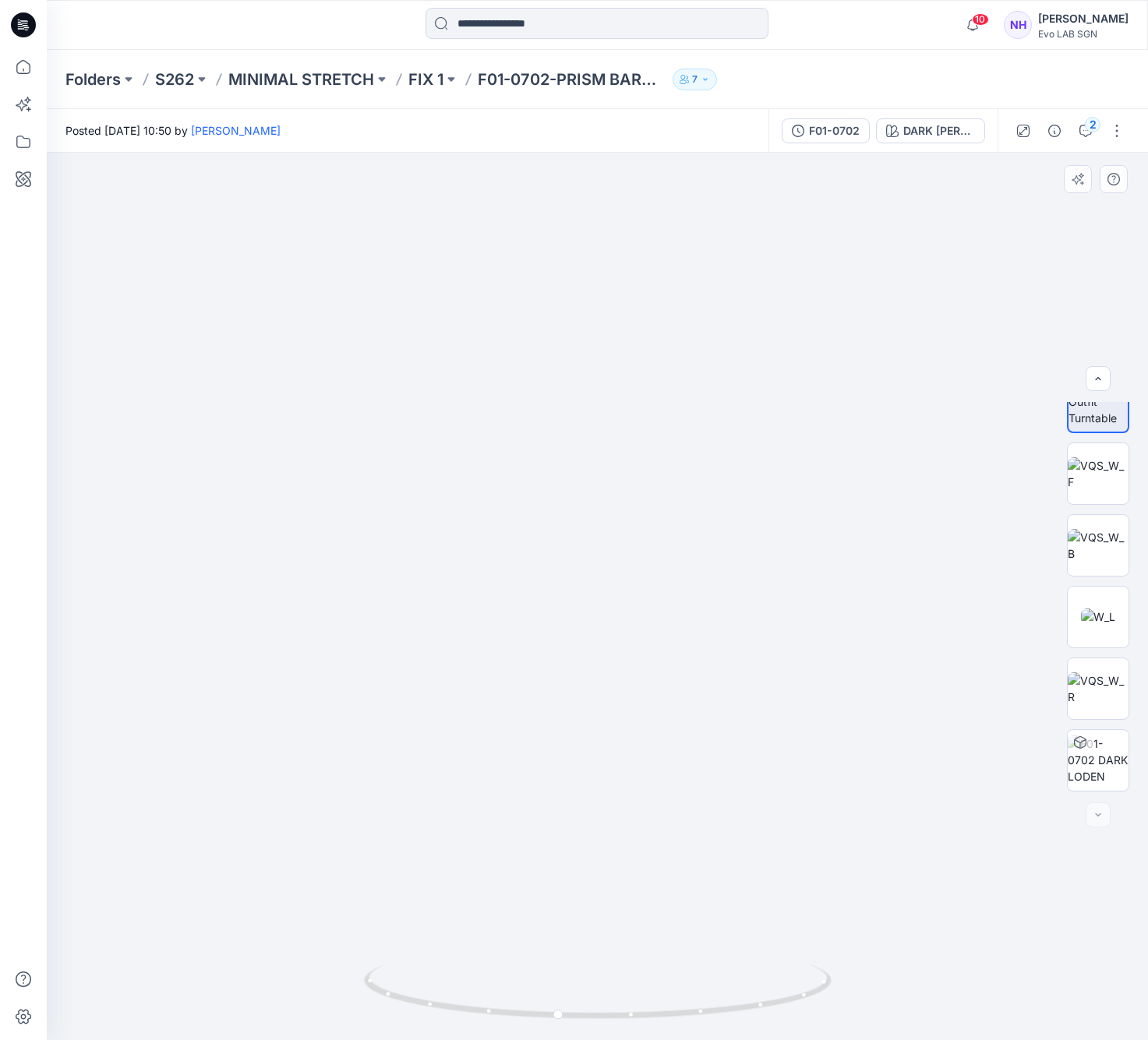
drag, startPoint x: 618, startPoint y: 564, endPoint x: 595, endPoint y: 785, distance: 222.2
drag, startPoint x: 557, startPoint y: 407, endPoint x: 498, endPoint y: 432, distance: 64.1
click at [498, 432] on img at bounding box center [536, 298] width 1653 height 1483
drag, startPoint x: 582, startPoint y: 1013, endPoint x: 638, endPoint y: 1021, distance: 56.6
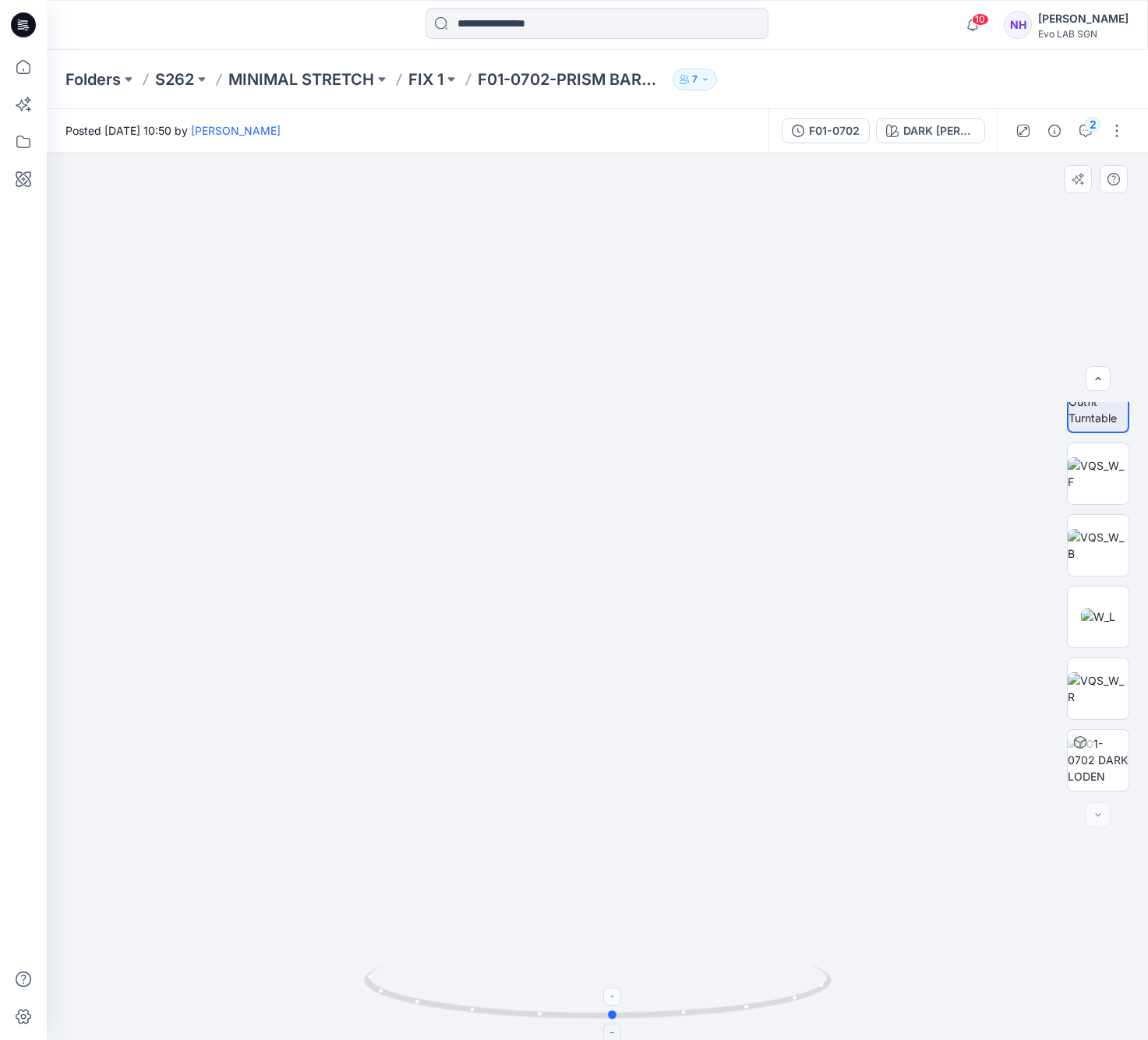
click at [638, 1021] on icon at bounding box center [599, 993] width 472 height 58
drag, startPoint x: 553, startPoint y: 284, endPoint x: 627, endPoint y: 748, distance: 469.9
click at [627, 748] on img at bounding box center [516, 223] width 2387 height 1632
click at [1050, 459] on img at bounding box center [1099, 474] width 61 height 33
drag, startPoint x: 613, startPoint y: 448, endPoint x: 583, endPoint y: 448, distance: 30.0
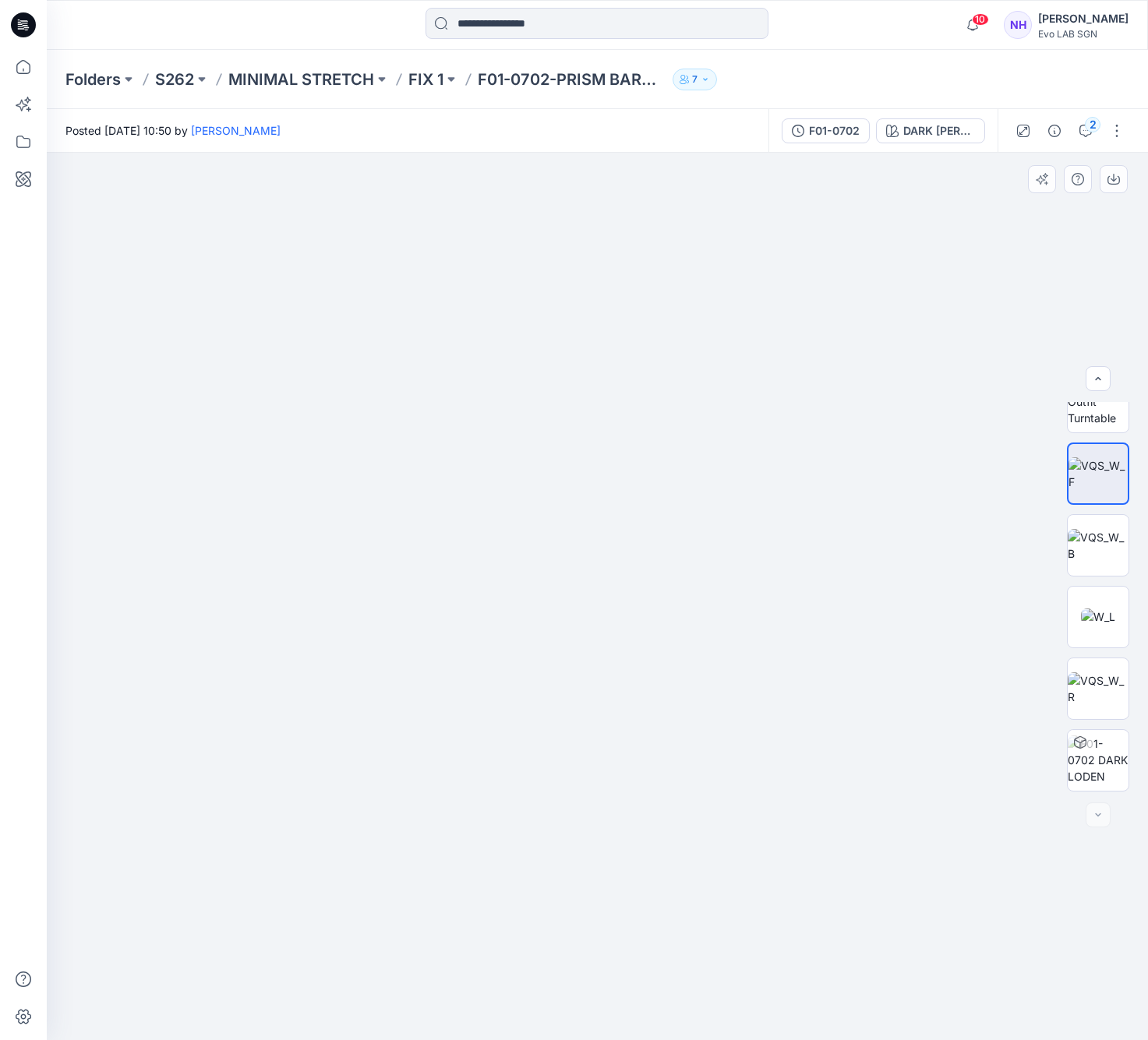
click at [583, 448] on img at bounding box center [455, 239] width 2339 height 1603
drag, startPoint x: 590, startPoint y: 451, endPoint x: 586, endPoint y: 415, distance: 36.2
click at [586, 415] on img at bounding box center [534, 190] width 2339 height 1703
click at [1050, 131] on div "2" at bounding box center [1093, 124] width 15 height 15
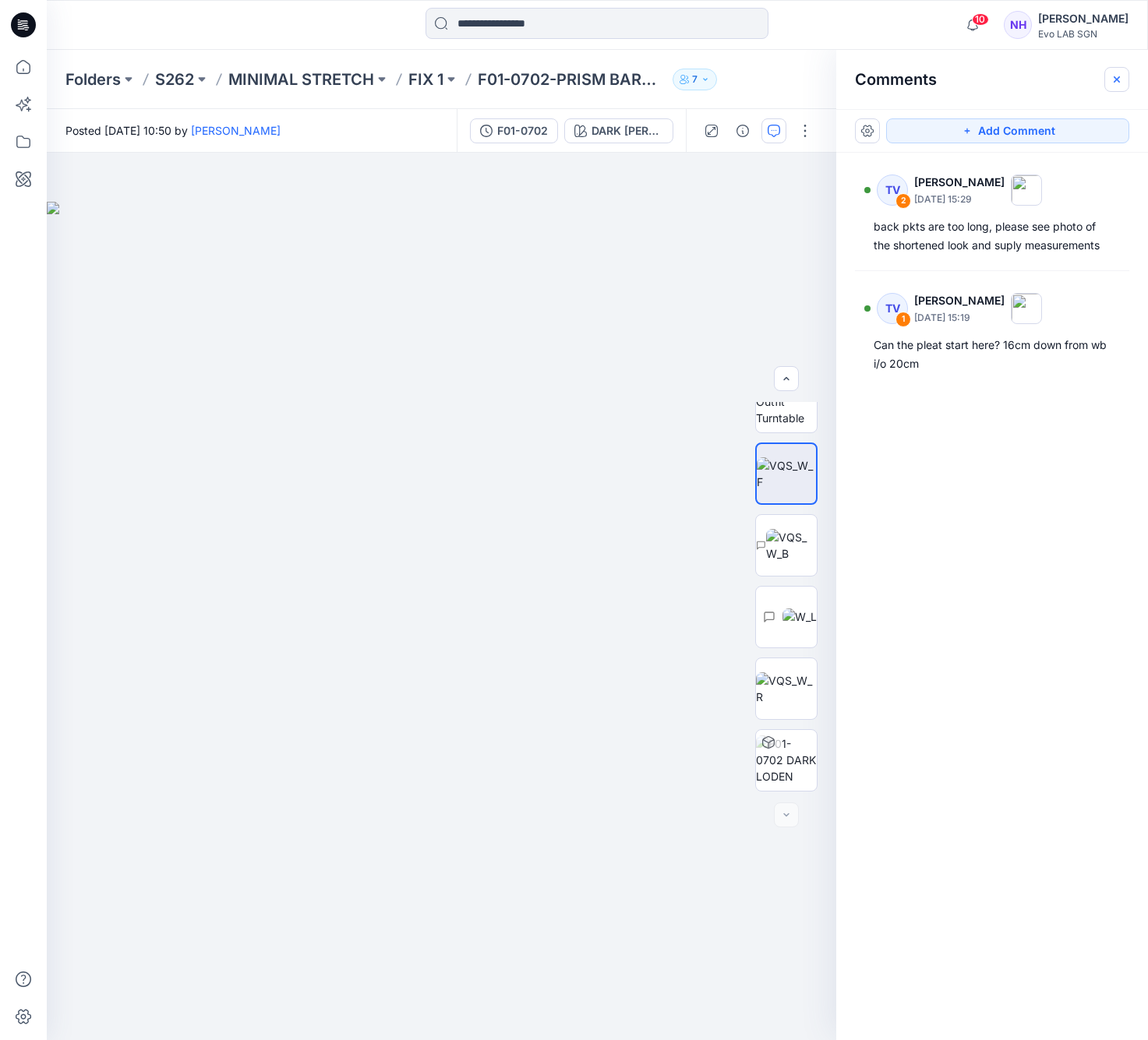
click at [1050, 75] on icon "button" at bounding box center [1117, 80] width 13 height 13
